Goal: Information Seeking & Learning: Learn about a topic

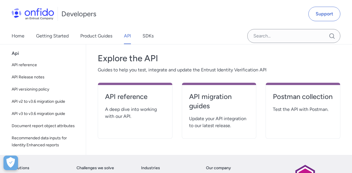
scroll to position [95, 0]
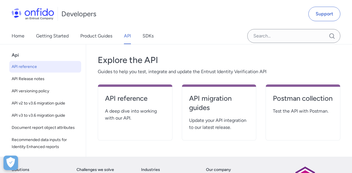
click at [24, 67] on span "API reference" at bounding box center [45, 66] width 67 height 7
select select "http"
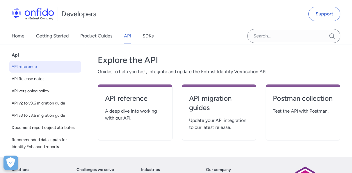
select select "http"
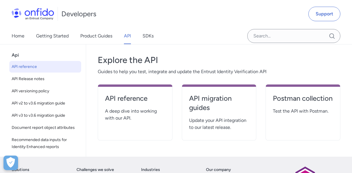
select select "http"
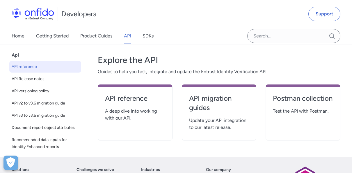
select select "http"
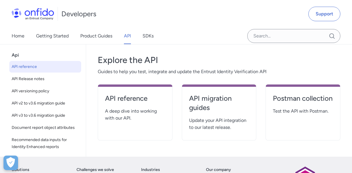
select select "http"
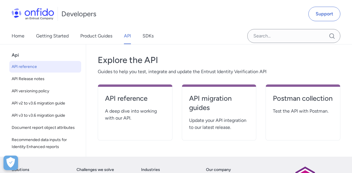
select select "http"
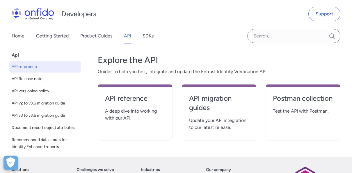
select select "http"
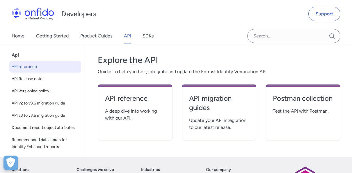
select select "http"
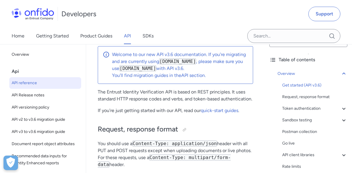
scroll to position [74, 0]
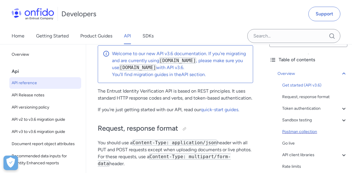
click at [310, 133] on div "Postman collection" at bounding box center [314, 131] width 65 height 7
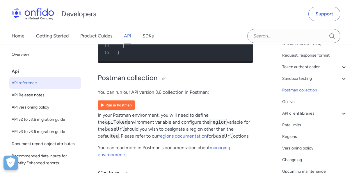
scroll to position [4988, 0]
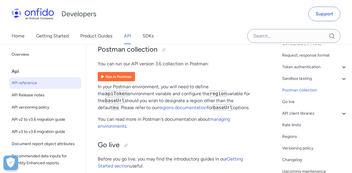
click at [120, 81] on img at bounding box center [116, 76] width 37 height 9
click at [275, 7] on div "Developers Support" at bounding box center [176, 14] width 352 height 28
click at [169, 130] on p "You can read more in Postman's documentation about managing environments ." at bounding box center [175, 123] width 155 height 14
